Goal: Find specific page/section: Find specific page/section

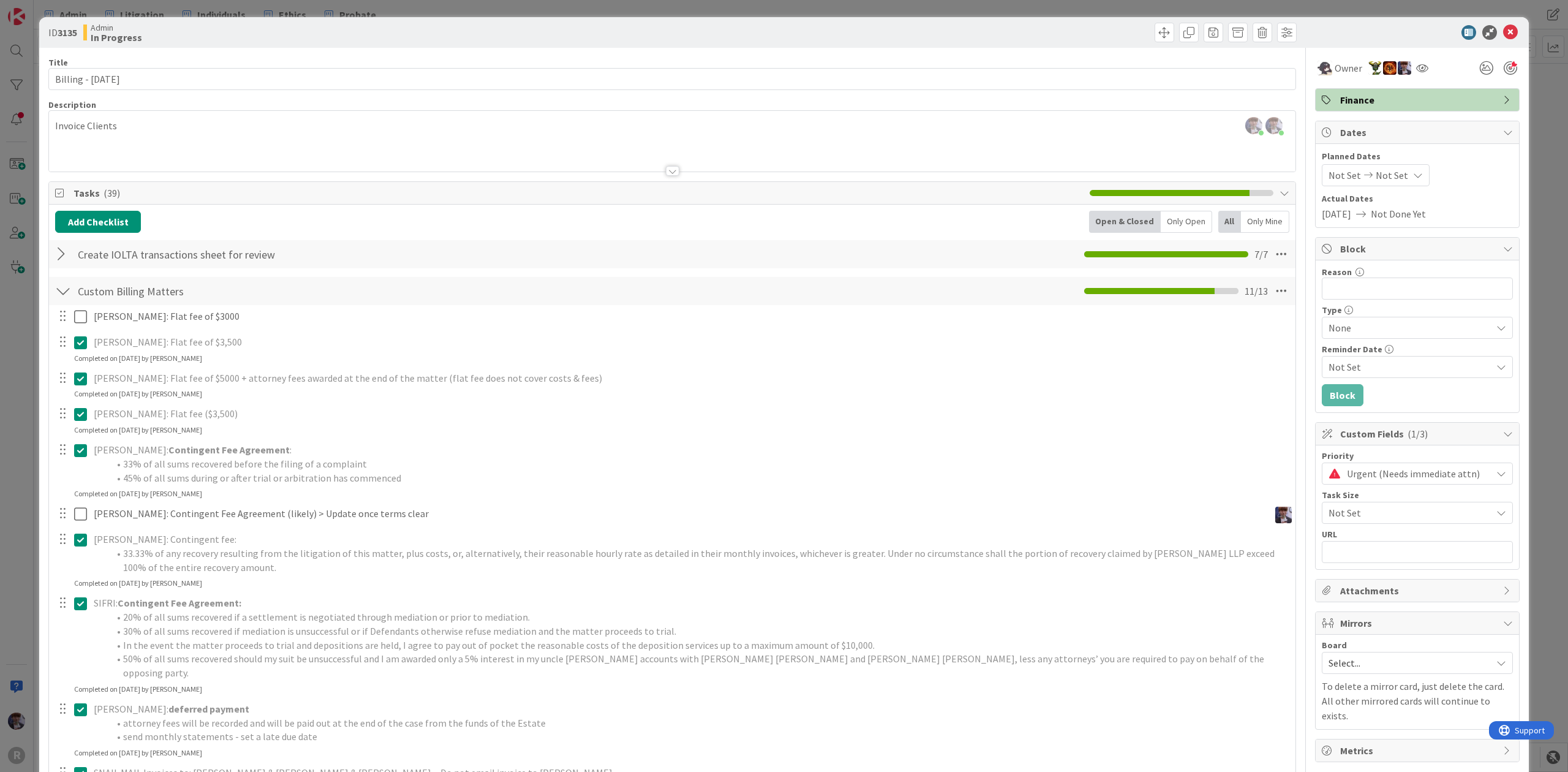
scroll to position [2729, 0]
click at [1524, 158] on div "ID 3135 Admin In Progress Title 20 / 128 Billing - [DATE] Description [PERSON_N…" at bounding box center [784, 386] width 1568 height 772
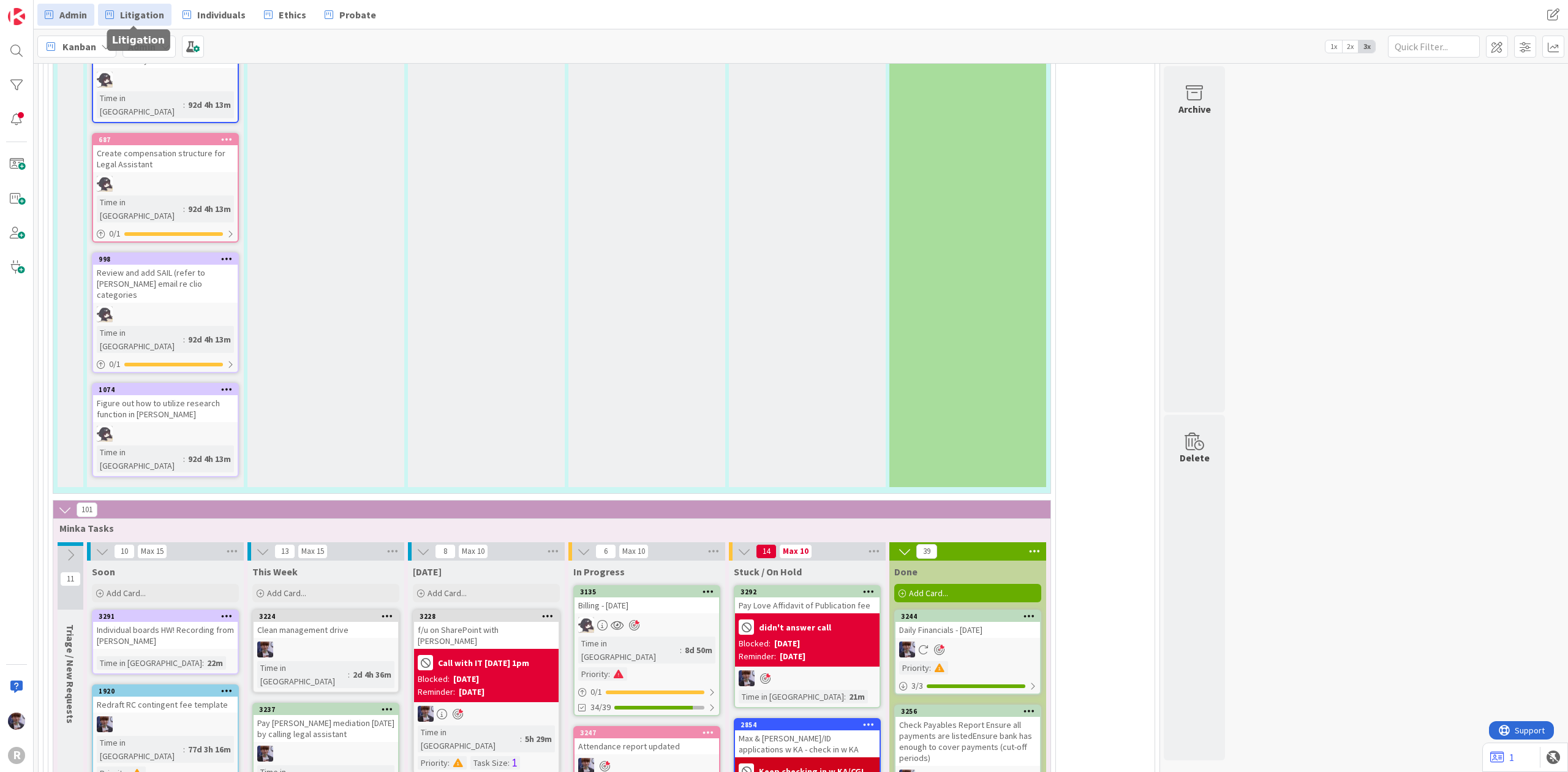
click at [167, 17] on link "Litigation" at bounding box center [134, 15] width 74 height 22
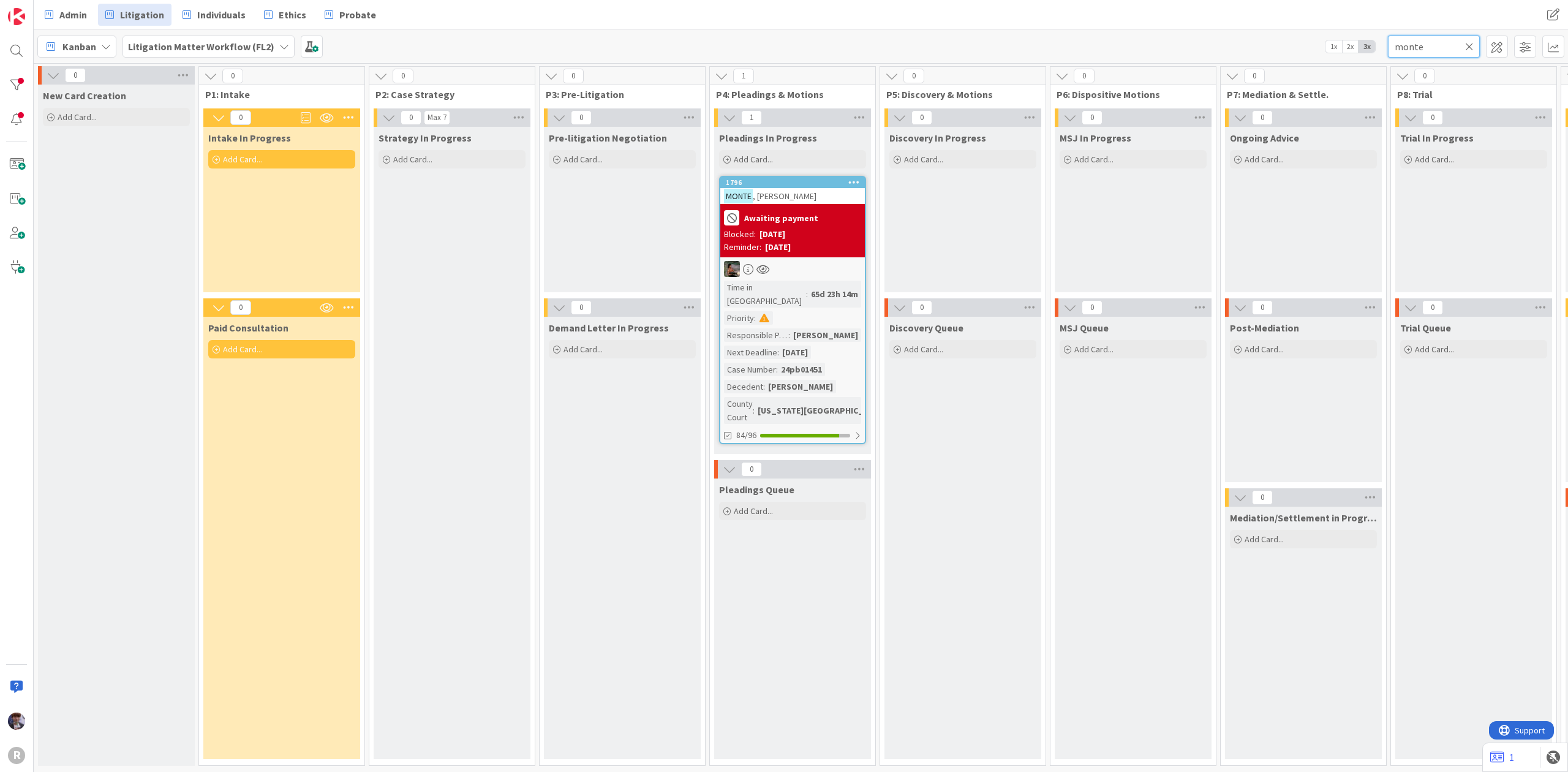
drag, startPoint x: 1419, startPoint y: 43, endPoint x: 1375, endPoint y: 42, distance: 44.0
click at [1375, 42] on div "Kanban Litigation Matter Workflow (FL2) 1x 2x 3x monte" at bounding box center [801, 46] width 1534 height 34
type input "[PERSON_NAME]"
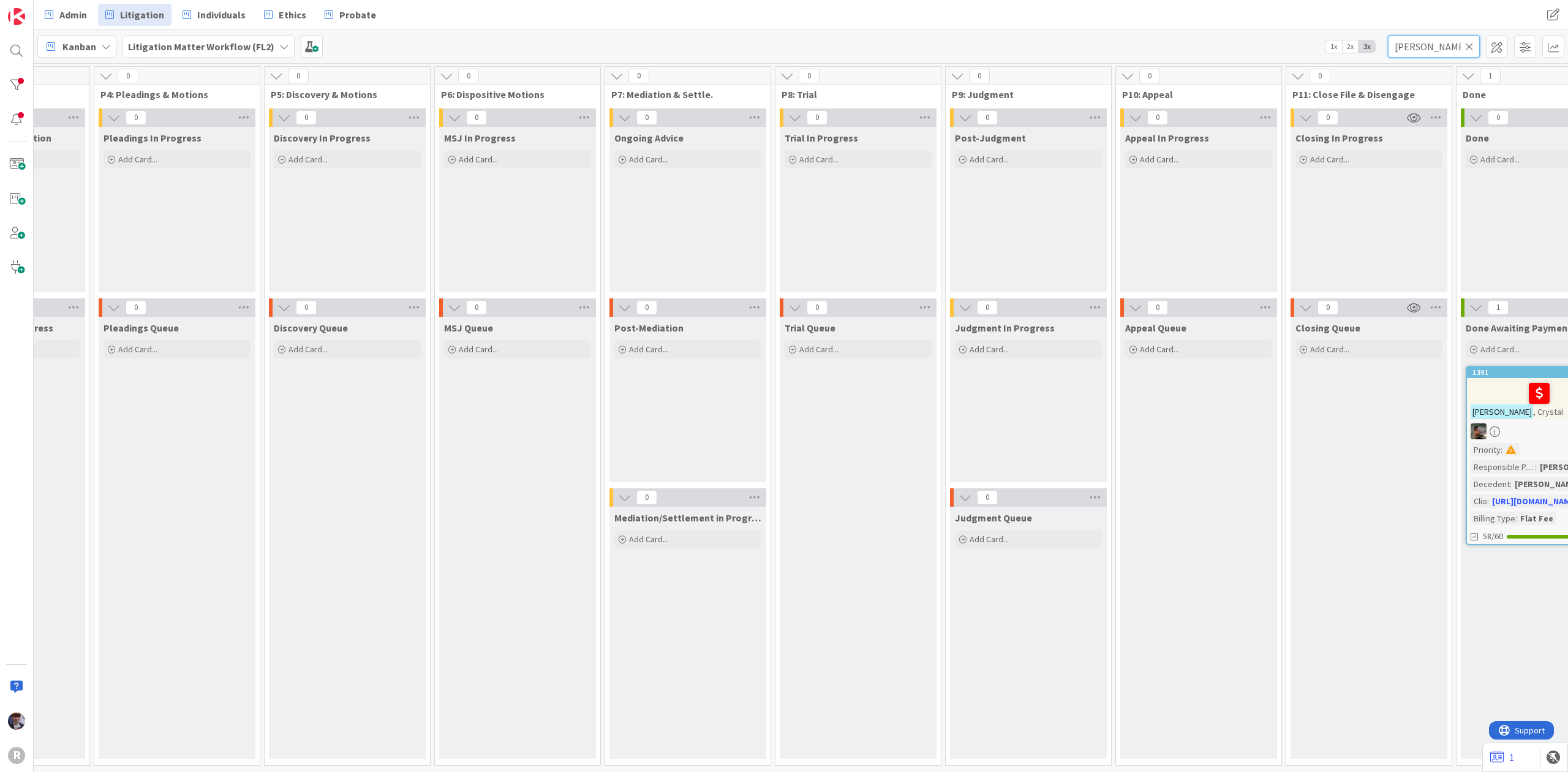
scroll to position [0, 756]
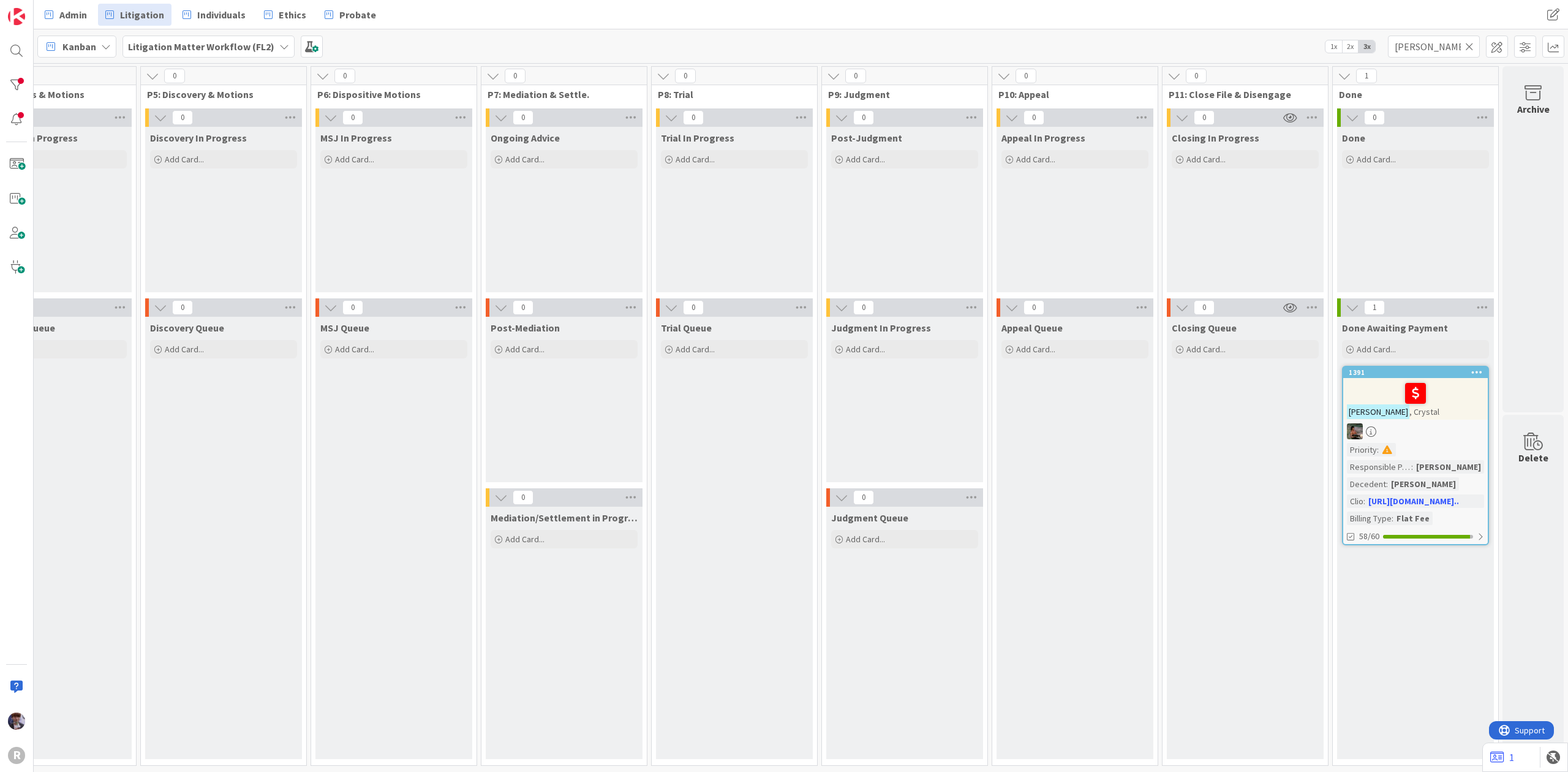
click at [1373, 395] on div at bounding box center [1415, 393] width 137 height 26
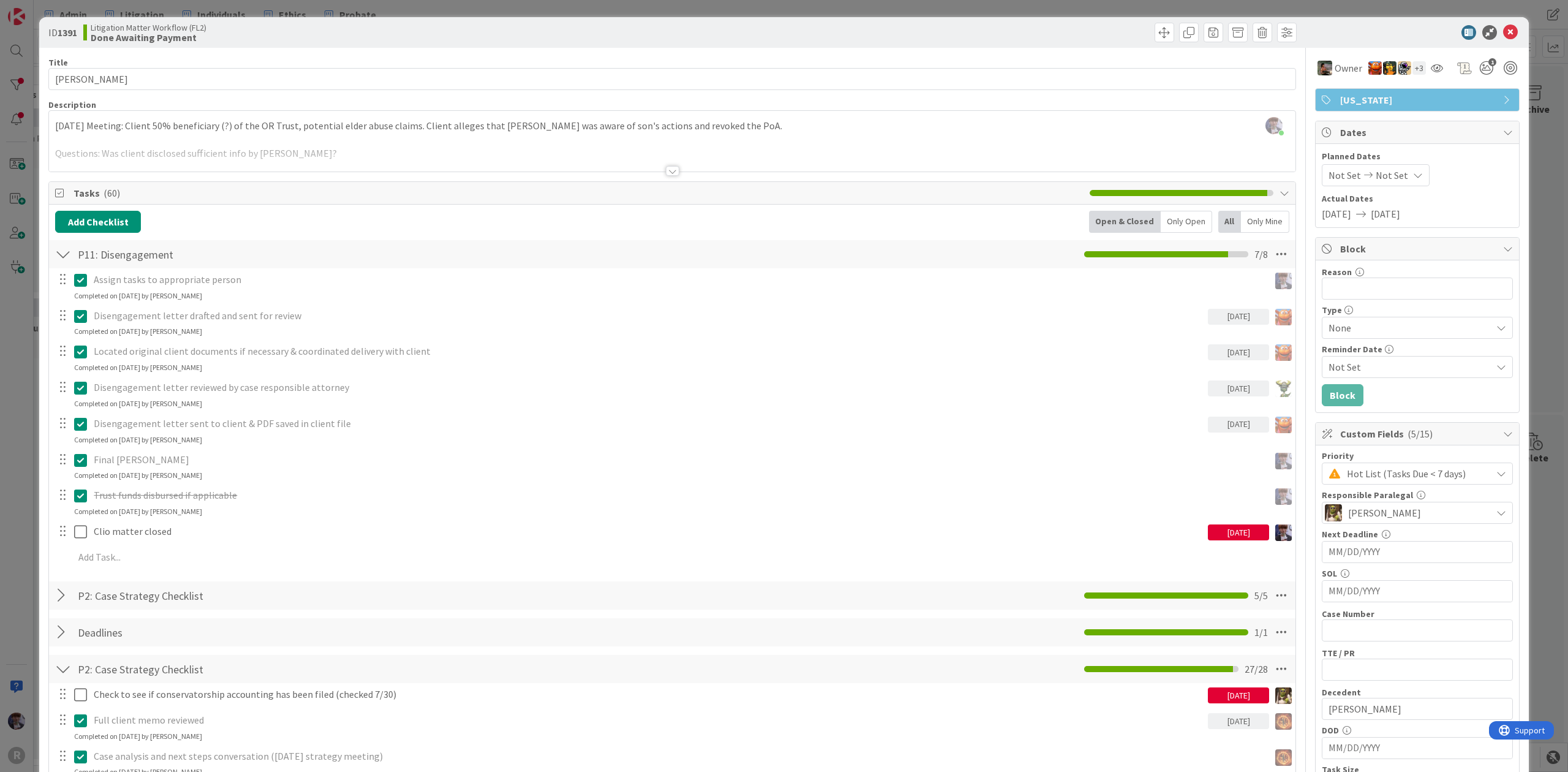
click at [1534, 326] on div "ID 1391 Litigation Matter Workflow (FL2) Done Awaiting Payment Title 14 / 128 […" at bounding box center [784, 386] width 1568 height 772
